Goal: Transaction & Acquisition: Subscribe to service/newsletter

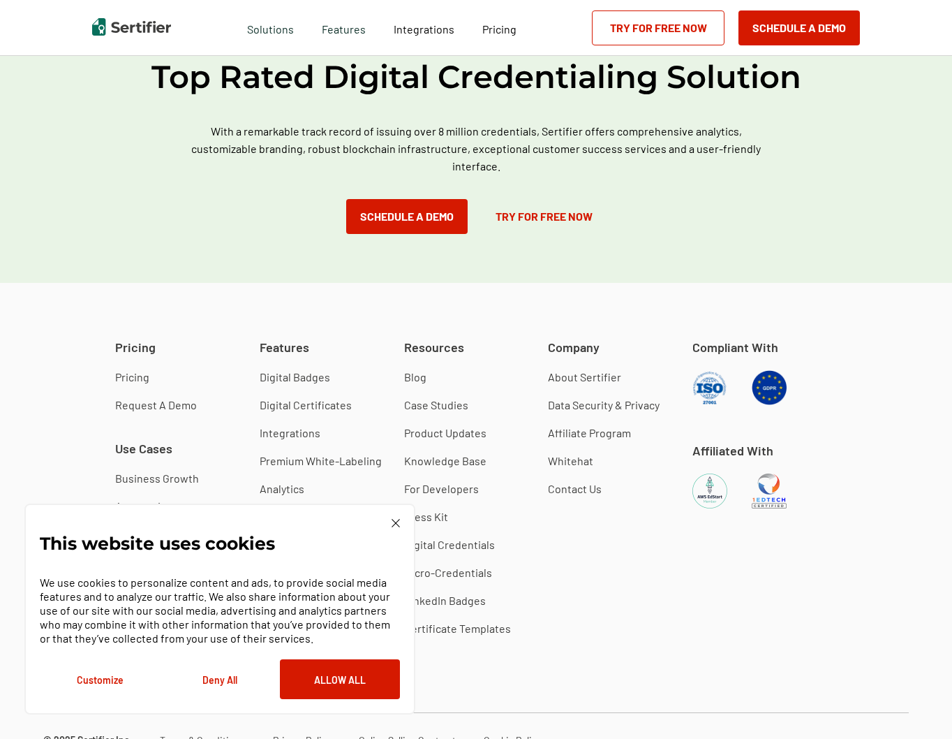
scroll to position [1364, 0]
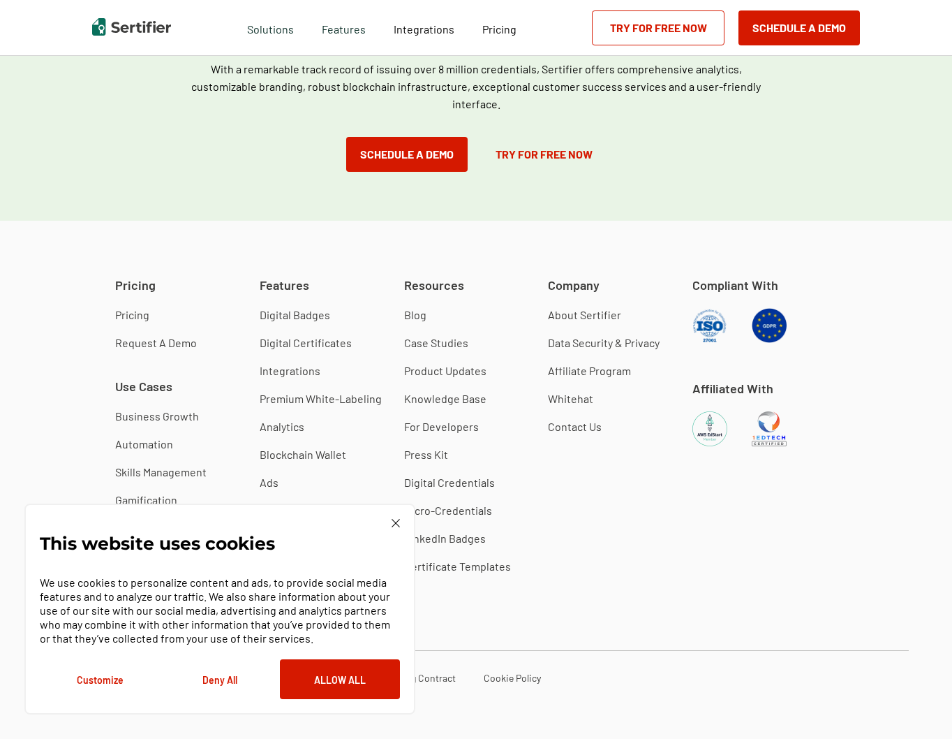
click at [175, 413] on link "Business Growth" at bounding box center [157, 416] width 84 height 14
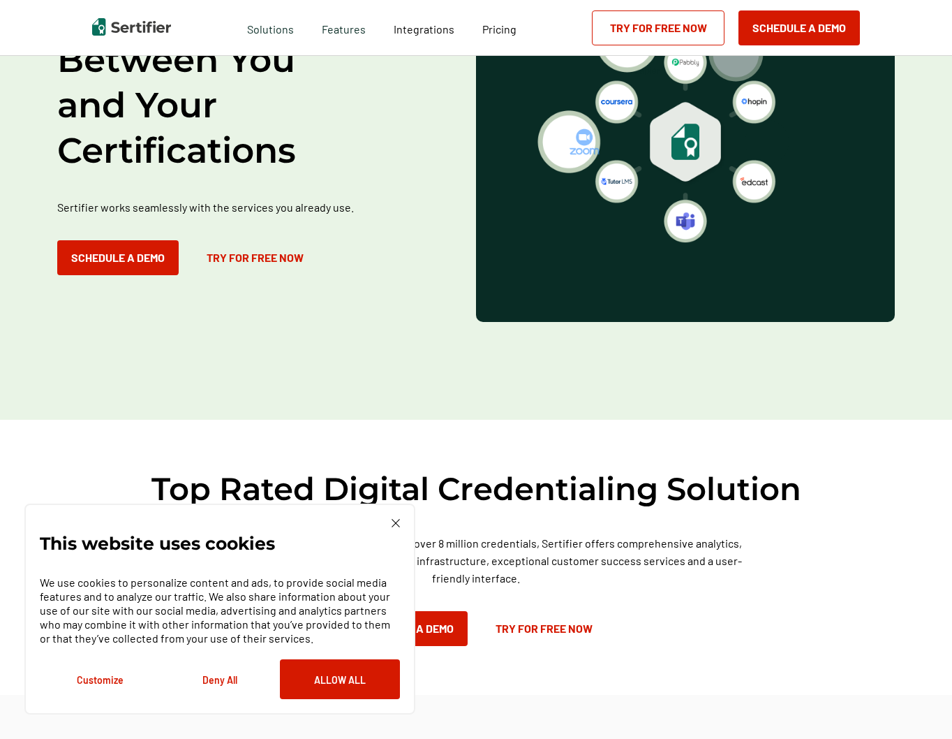
scroll to position [1998, 0]
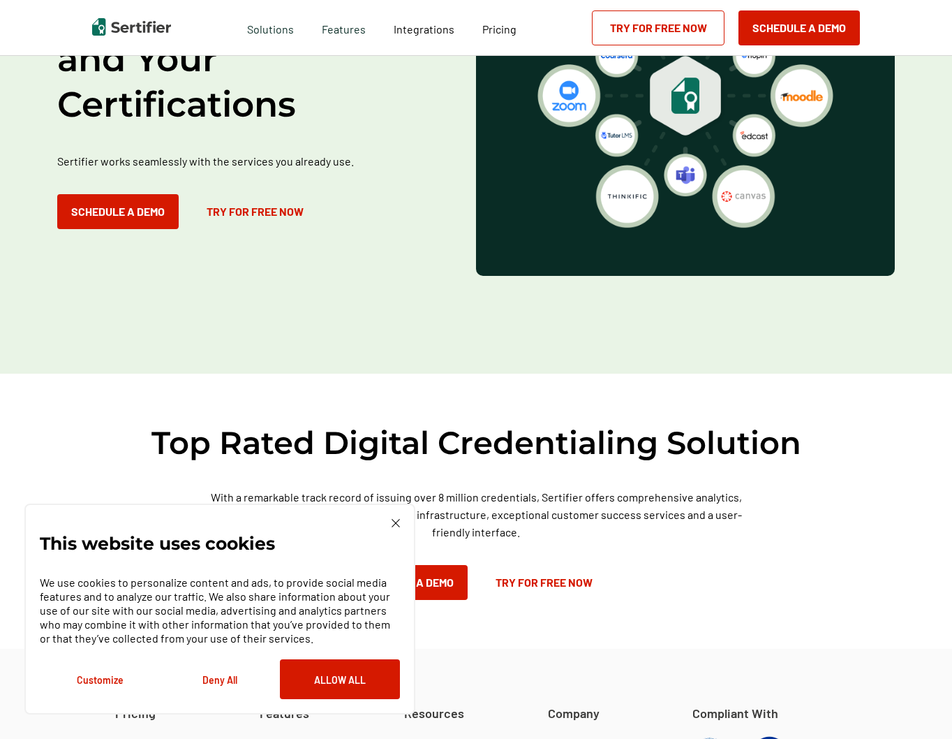
click at [390, 521] on div "This website uses cookies We use cookies to personalize content and ads, to pro…" at bounding box center [220, 609] width 360 height 180
click at [394, 520] on img at bounding box center [396, 523] width 8 height 8
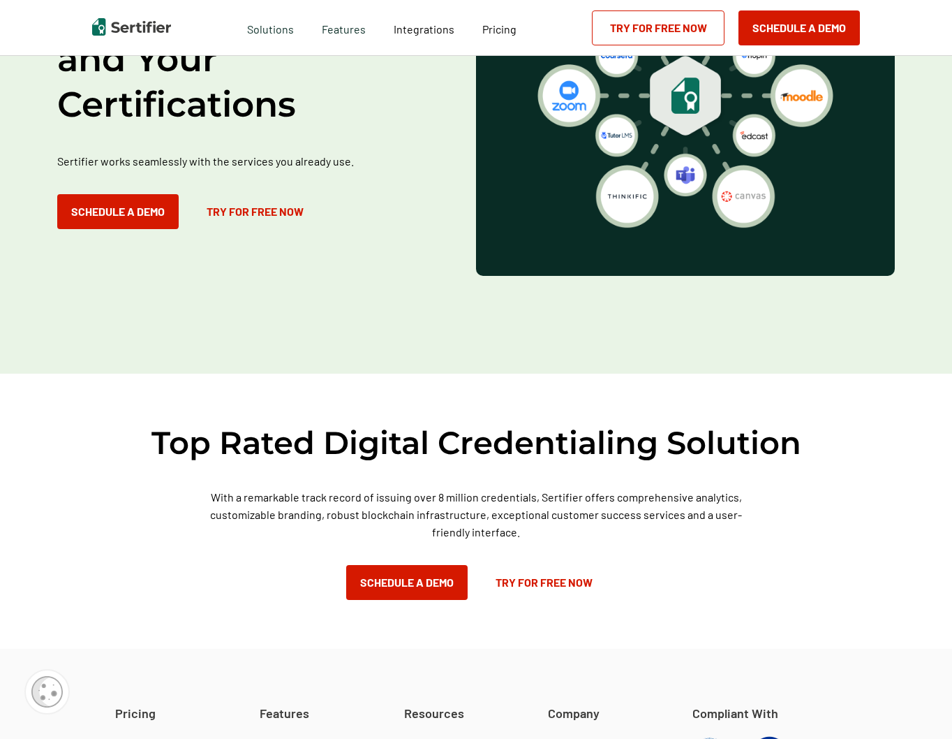
scroll to position [2426, 0]
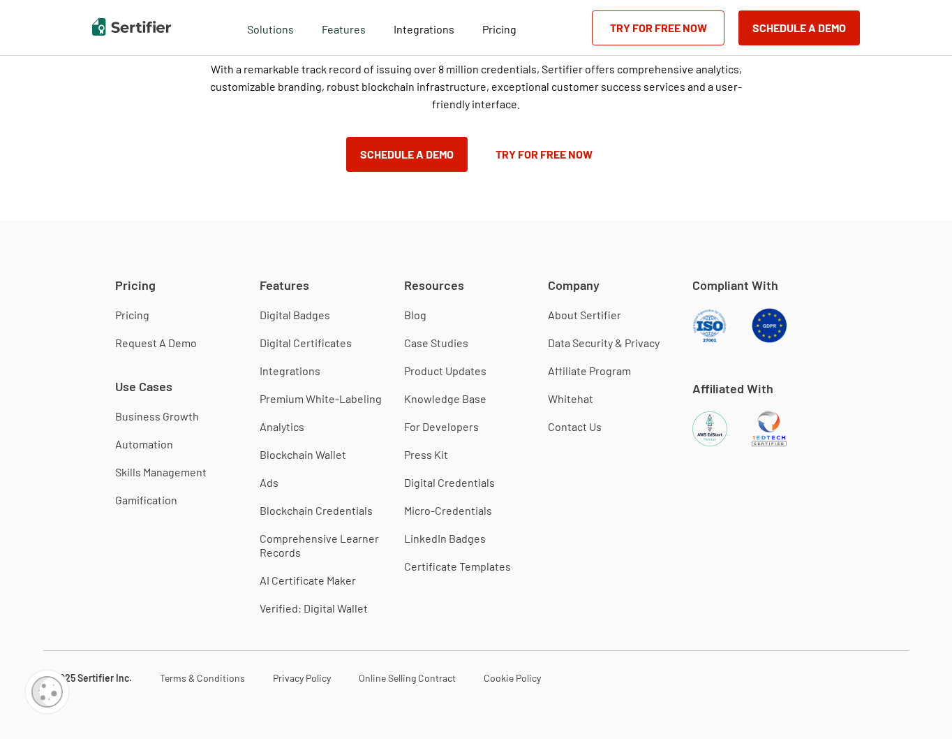
click at [306, 341] on link "Digital Certificates" at bounding box center [306, 343] width 92 height 14
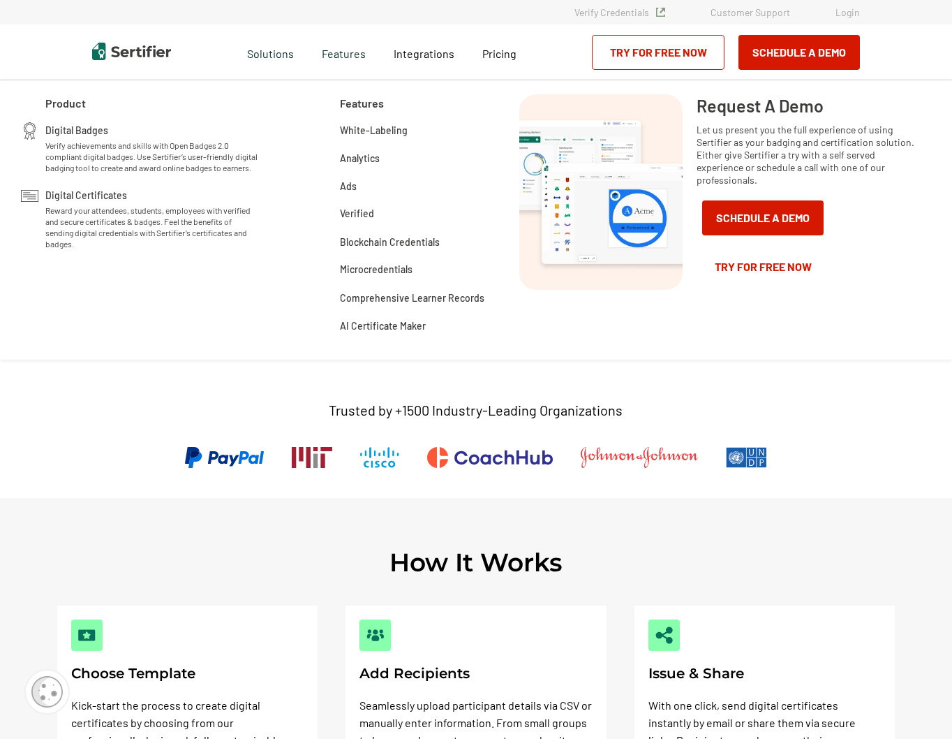
click at [112, 230] on span "Reward your attendees, students, employees with verified and secure certificate…" at bounding box center [152, 227] width 214 height 45
